Goal: Transaction & Acquisition: Purchase product/service

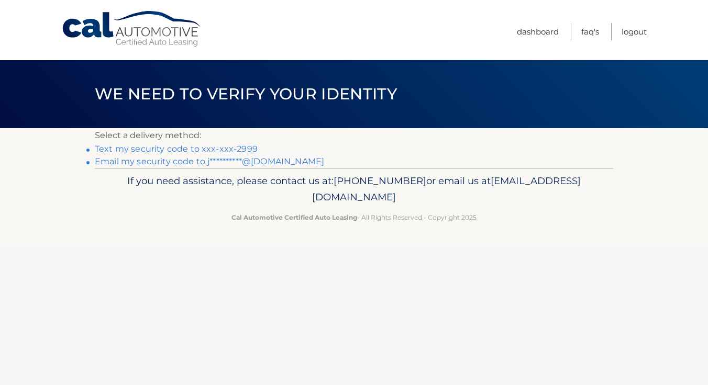
click at [266, 164] on link "**********" at bounding box center [209, 162] width 229 height 10
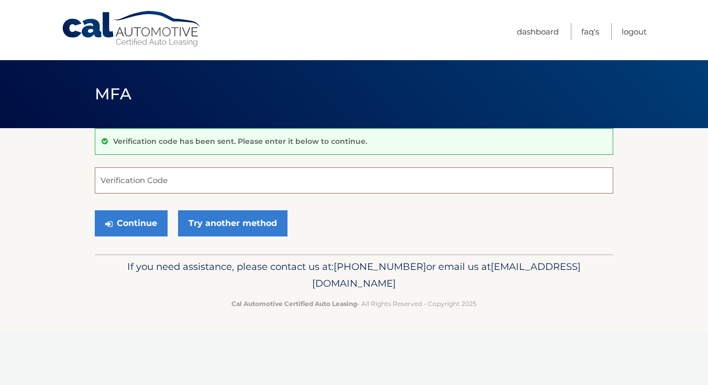
click at [277, 182] on input "Verification Code" at bounding box center [354, 181] width 518 height 26
type input "906148"
click at [137, 222] on button "Continue" at bounding box center [131, 223] width 73 height 26
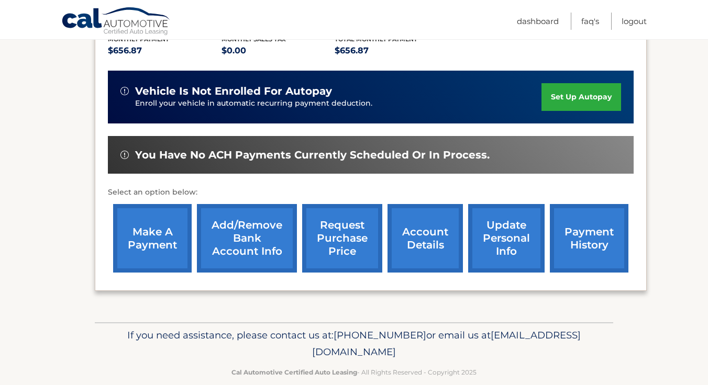
scroll to position [247, 0]
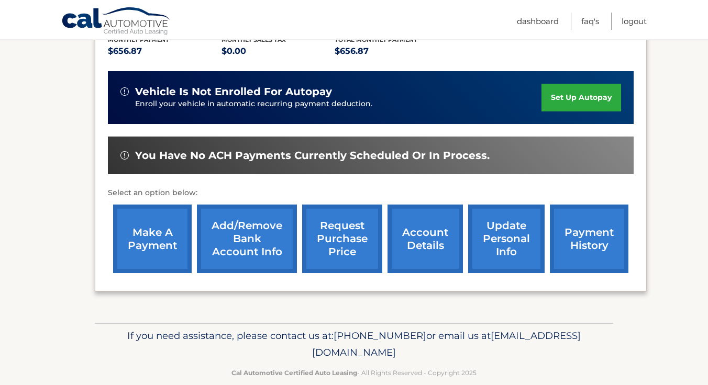
click at [416, 227] on link "account details" at bounding box center [424, 239] width 75 height 69
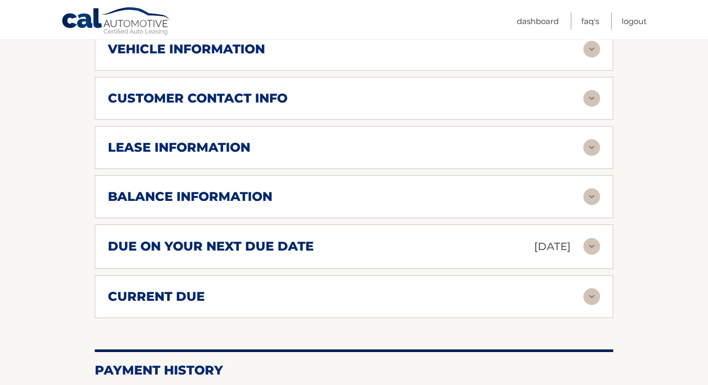
scroll to position [536, 0]
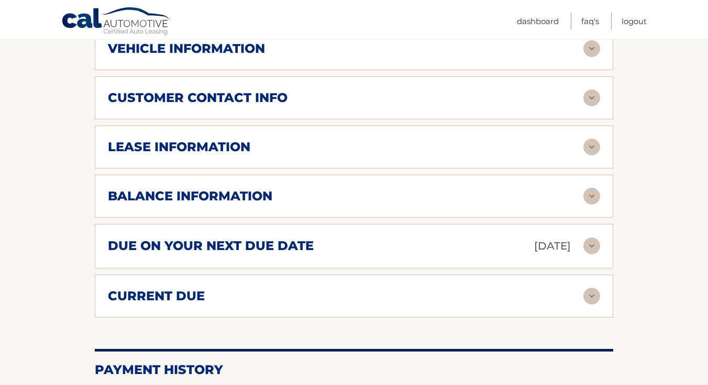
click at [274, 238] on h2 "due on your next due date" at bounding box center [211, 246] width 206 height 16
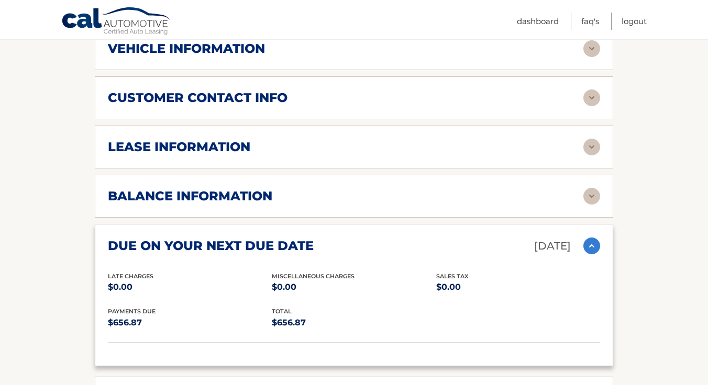
click at [288, 188] on div "balance information" at bounding box center [345, 196] width 475 height 16
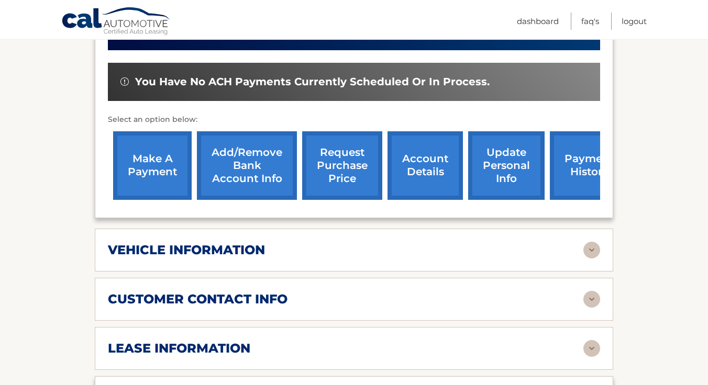
scroll to position [329, 0]
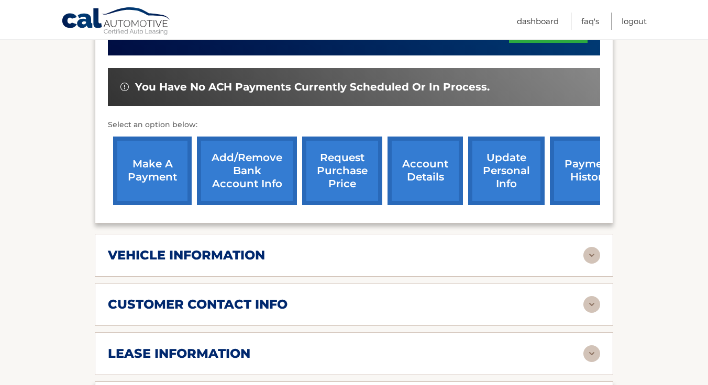
click at [154, 147] on link "make a payment" at bounding box center [152, 171] width 79 height 69
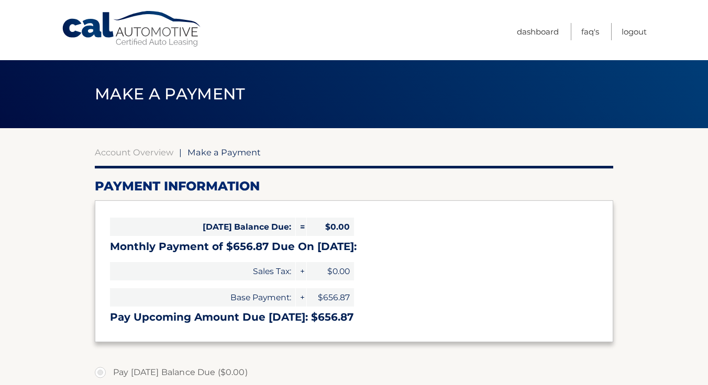
select select "MTNiZDdkODUtNzQ3Mi00OGU0LWFkNjYtZTJiNTkxZGQyMTJm"
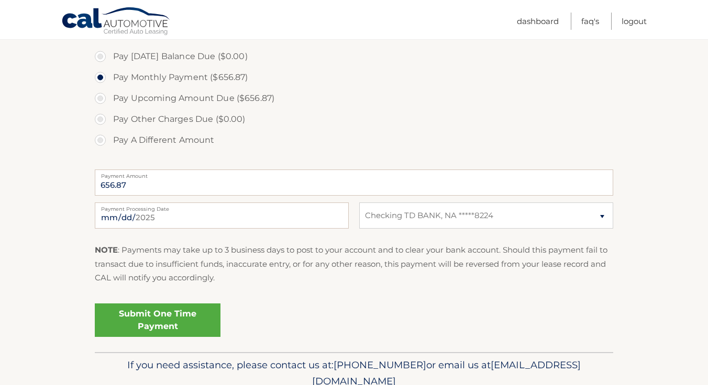
scroll to position [316, 0]
click at [171, 322] on link "Submit One Time Payment" at bounding box center [158, 321] width 126 height 34
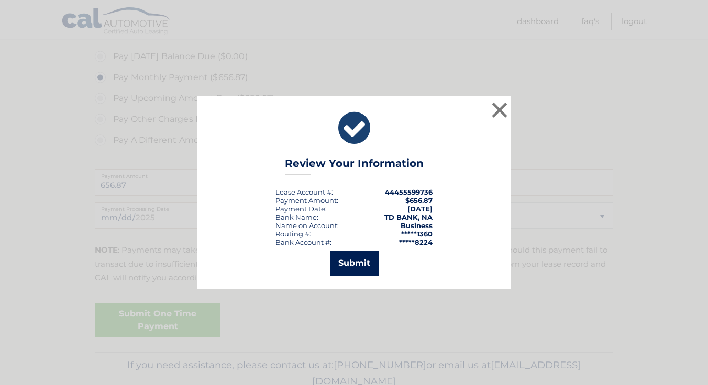
click at [346, 269] on button "Submit" at bounding box center [354, 263] width 49 height 25
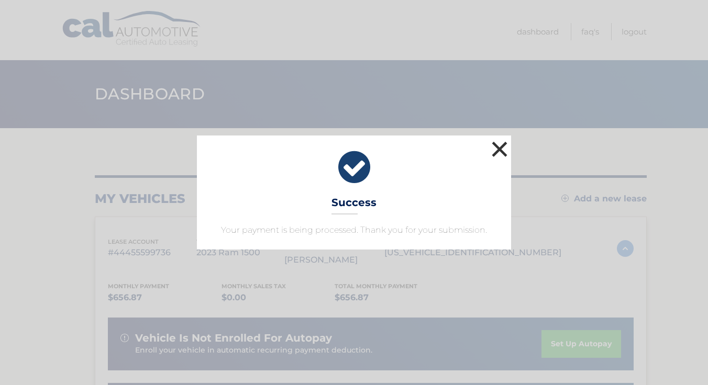
click at [496, 153] on button "×" at bounding box center [499, 149] width 21 height 21
